Goal: Information Seeking & Learning: Learn about a topic

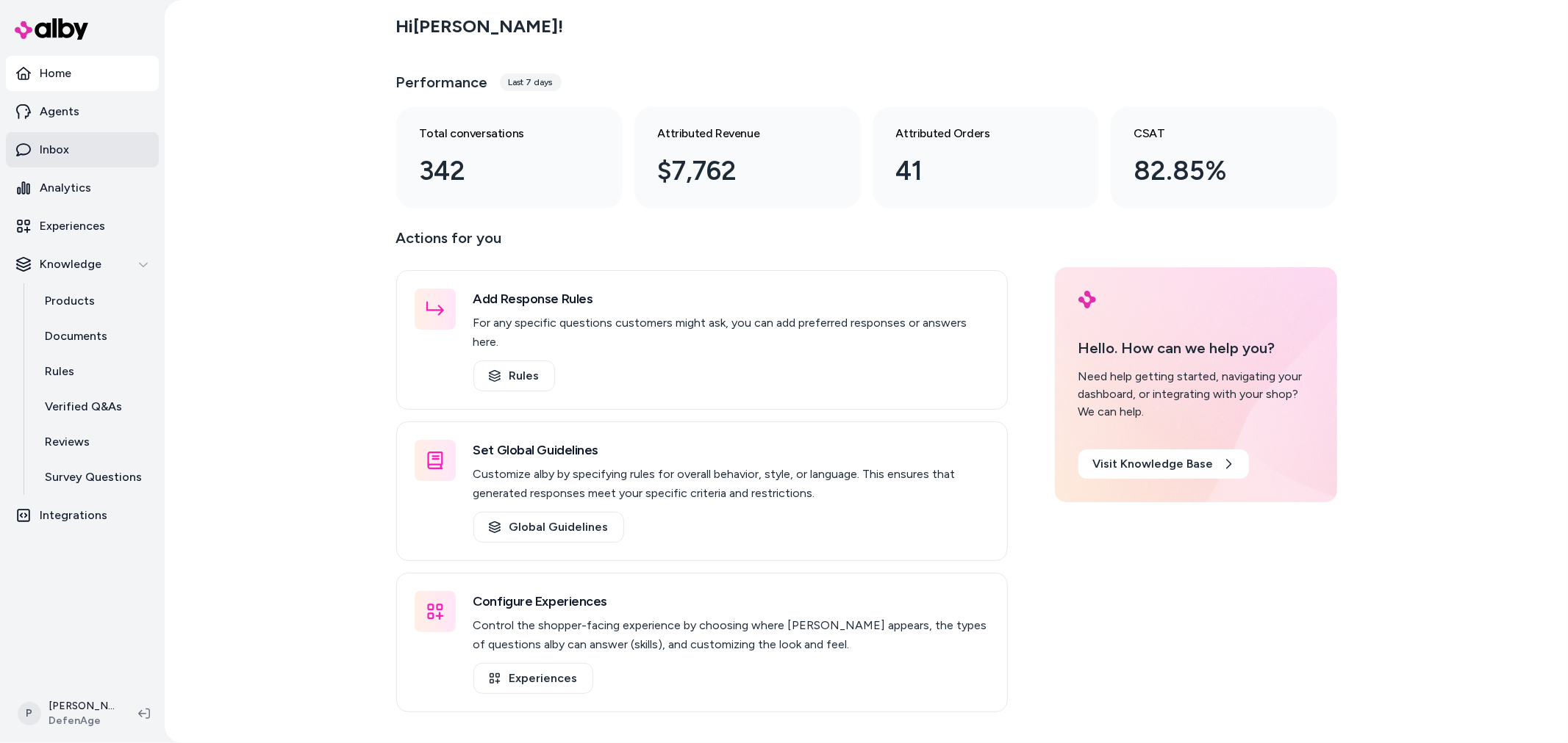
click at [71, 163] on link "Inbox" at bounding box center [82, 149] width 153 height 35
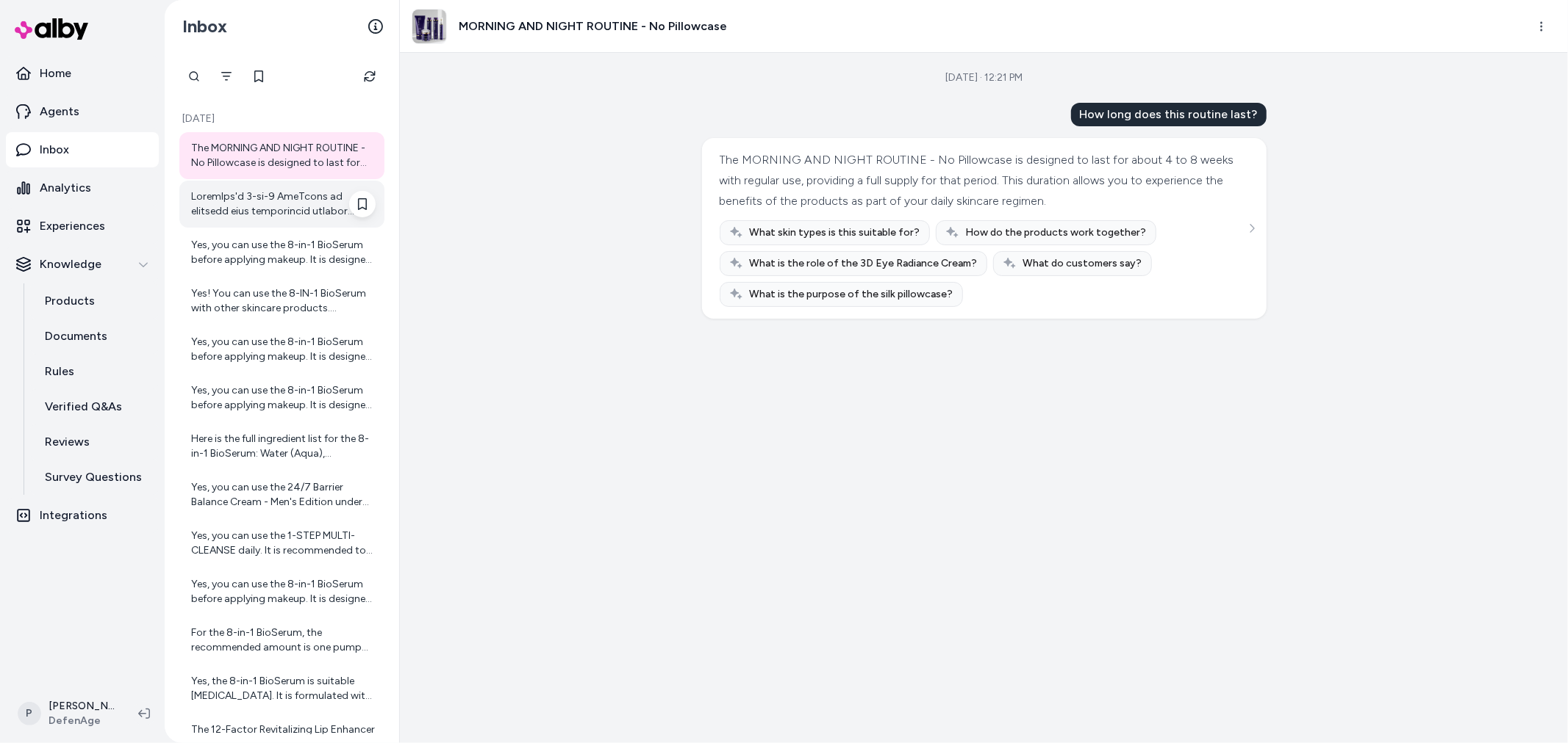
click at [284, 210] on div at bounding box center [284, 204] width 184 height 30
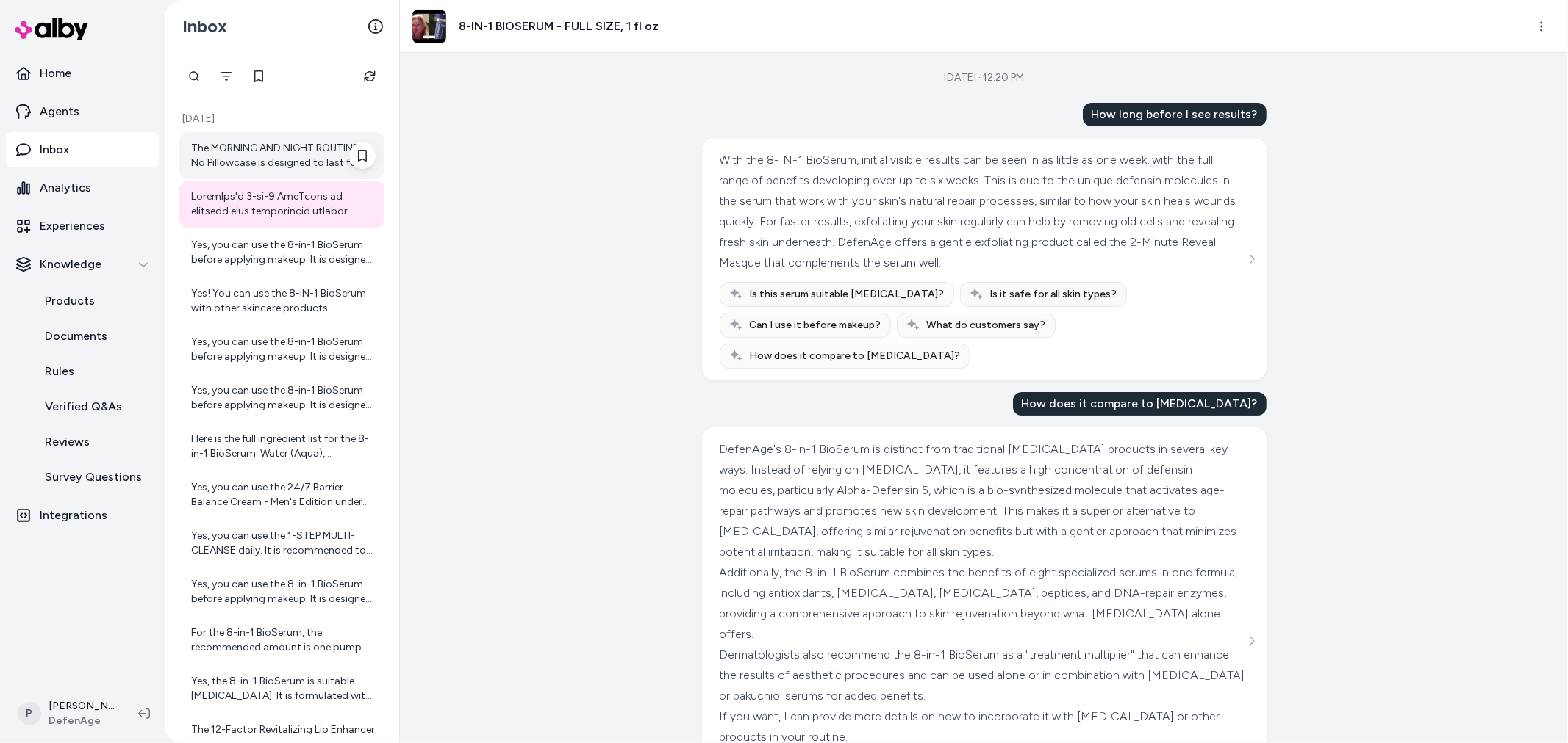
click at [282, 167] on div "The MORNING AND NIGHT ROUTINE - No Pillowcase is designed to last for about 4 t…" at bounding box center [284, 155] width 184 height 30
